Goal: Task Accomplishment & Management: Use online tool/utility

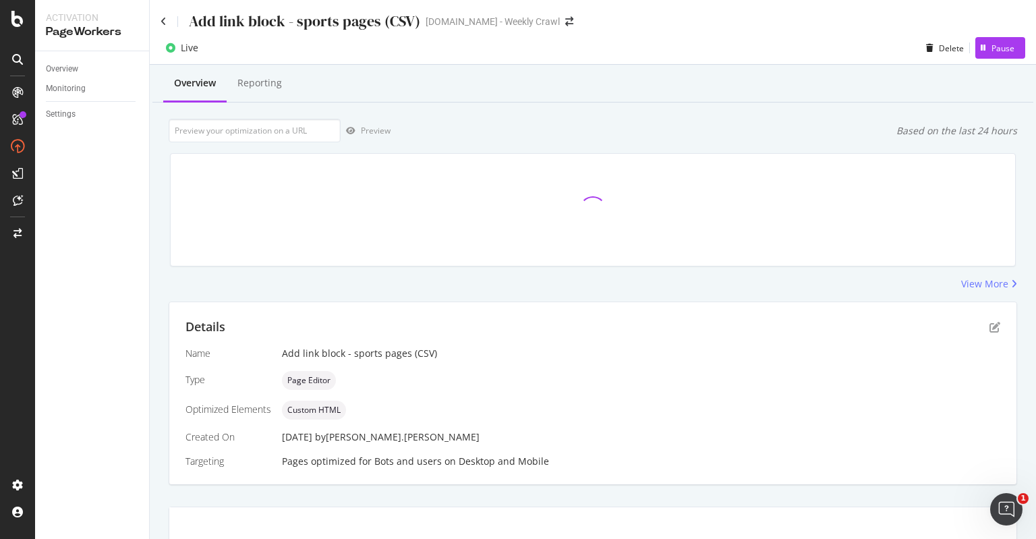
scroll to position [7, 0]
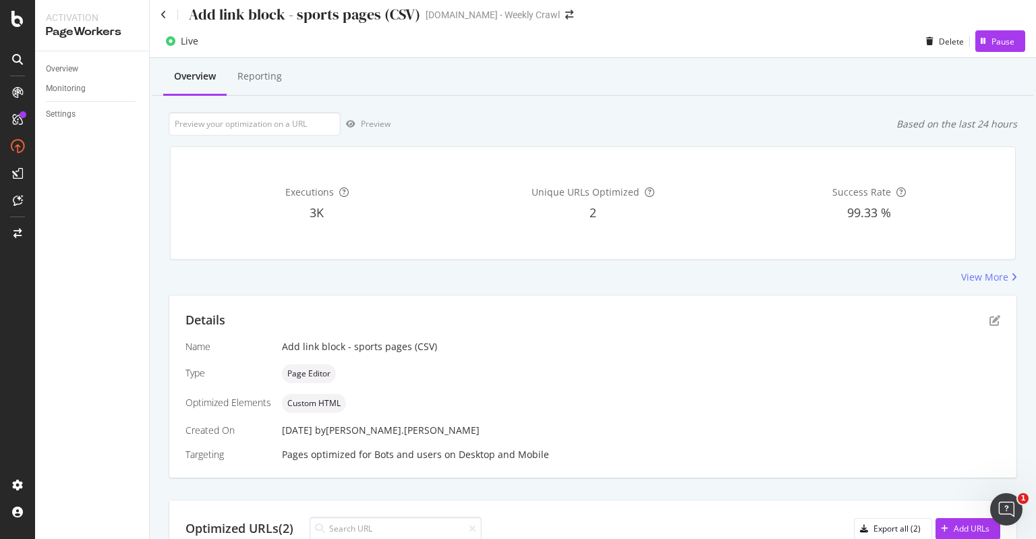
click at [565, 429] on div "[DATE] by [PERSON_NAME].[PERSON_NAME]" at bounding box center [641, 429] width 718 height 13
click at [645, 328] on div "Details" at bounding box center [592, 320] width 814 height 18
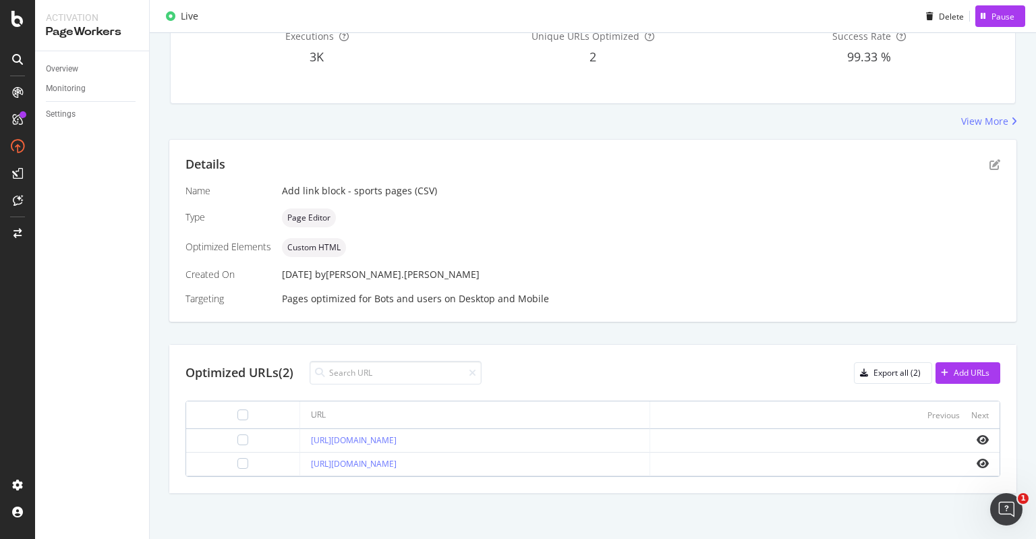
scroll to position [0, 0]
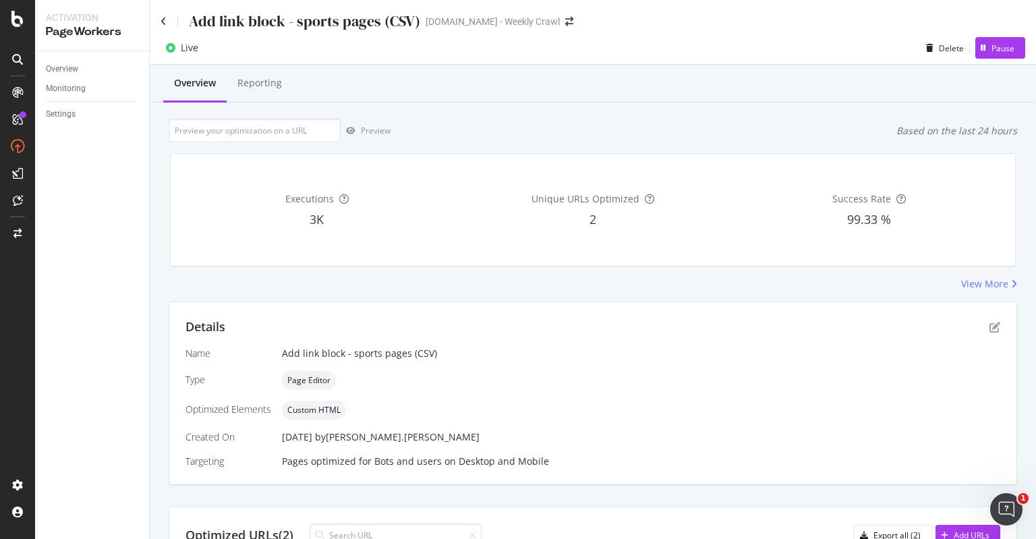
click at [164, 26] on div "Add link block - sports pages (CSV)" at bounding box center [290, 21] width 260 height 21
click at [164, 20] on icon at bounding box center [163, 21] width 6 height 9
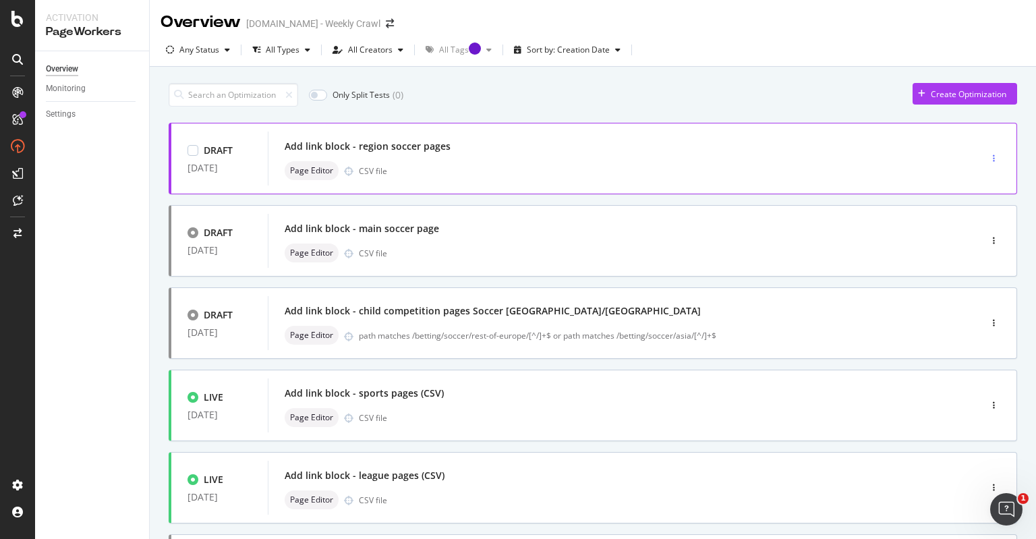
click at [987, 158] on div "button" at bounding box center [993, 158] width 13 height 8
click at [810, 84] on div "Only Split Tests ( 0 ) Create Optimization" at bounding box center [593, 95] width 848 height 24
